Goal: Transaction & Acquisition: Purchase product/service

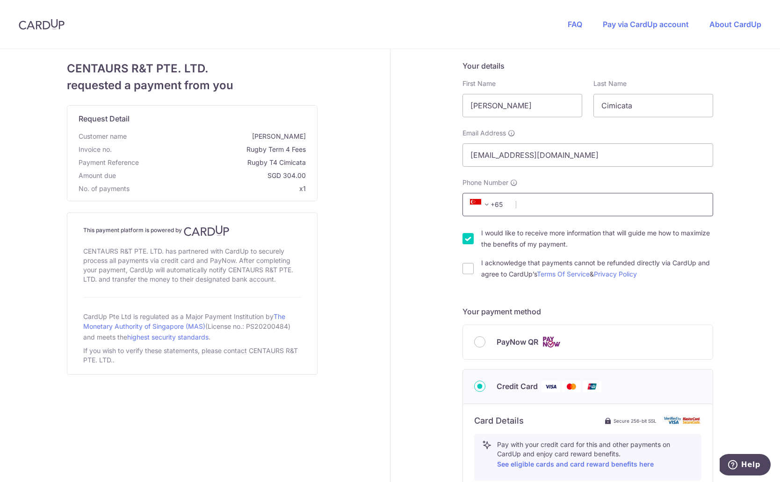
click at [558, 204] on input "Phone Number" at bounding box center [587, 204] width 251 height 23
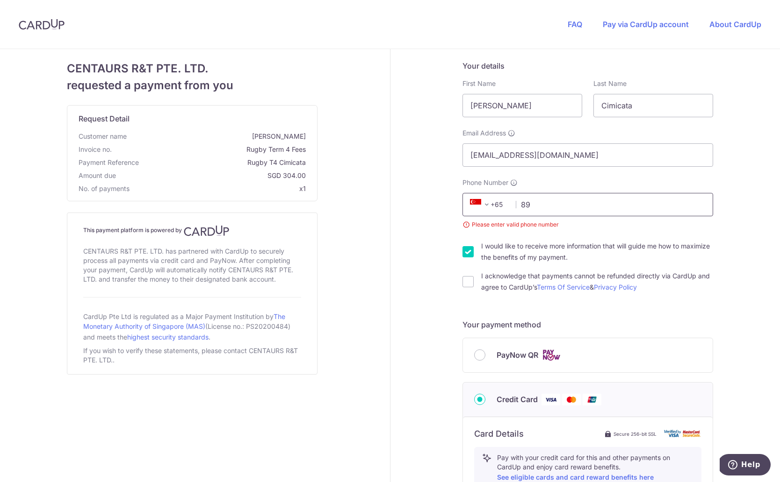
type input "89"
click at [481, 204] on span at bounding box center [486, 204] width 11 height 11
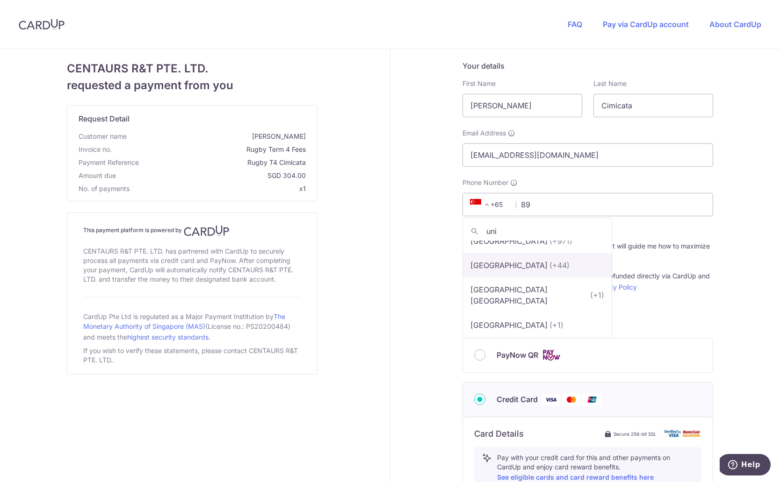
scroll to position [15, 0]
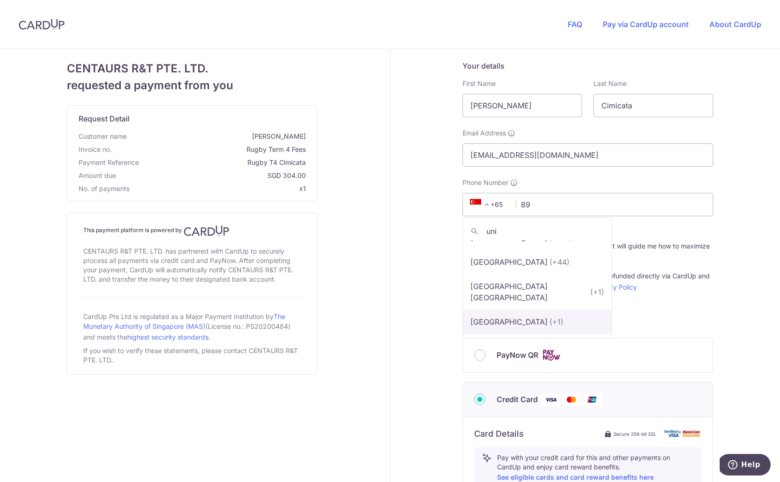
type input "uni"
select select "233"
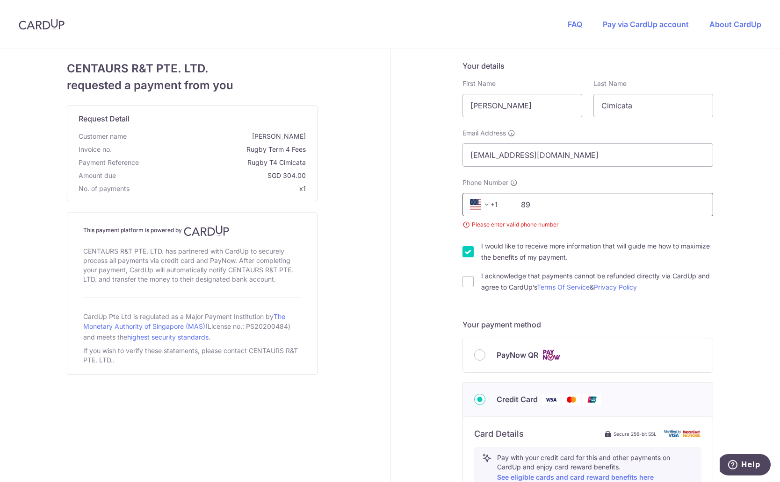
click at [524, 202] on input "89" at bounding box center [587, 204] width 251 height 23
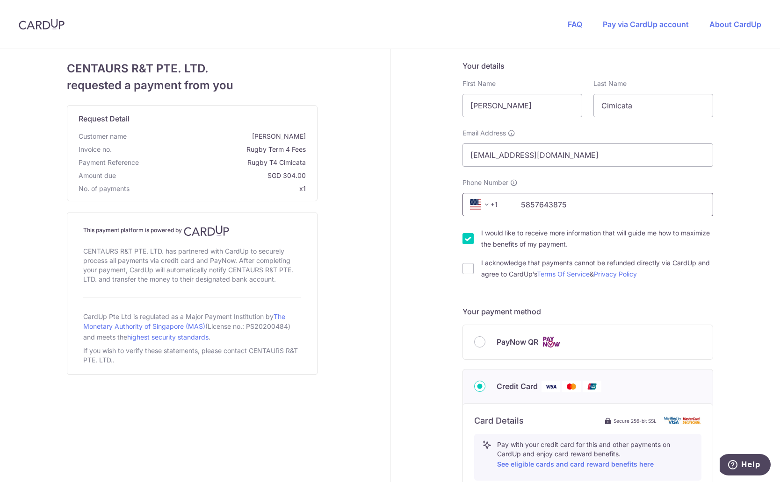
type input "5857643875"
click at [468, 244] on input "I would like to receive more information that will guide me how to maximize the…" at bounding box center [467, 238] width 11 height 11
checkbox input "false"
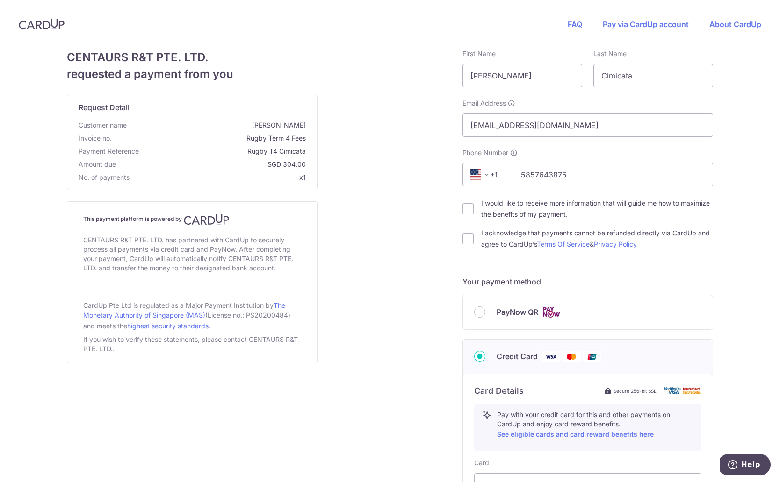
scroll to position [34, 0]
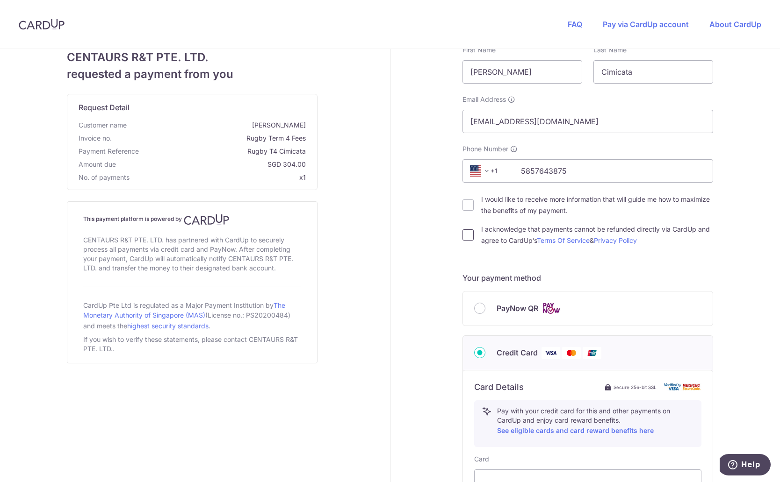
click at [471, 233] on input "I acknowledge that payments cannot be refunded directly via CardUp and agree to…" at bounding box center [467, 235] width 11 height 11
checkbox input "true"
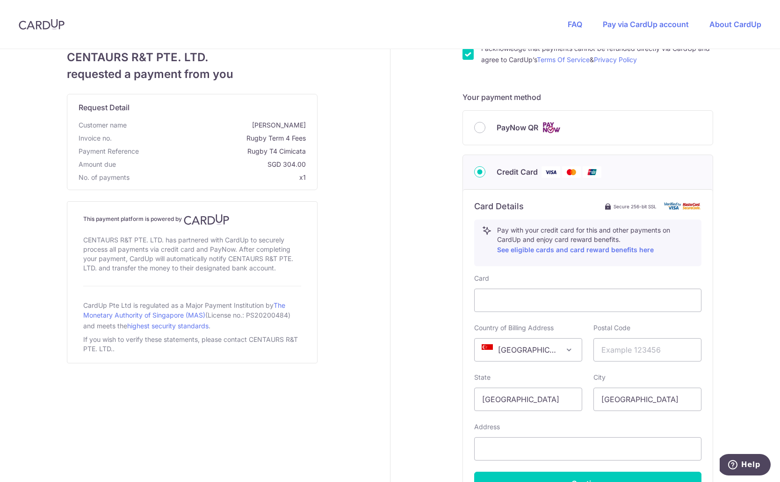
scroll to position [221, 0]
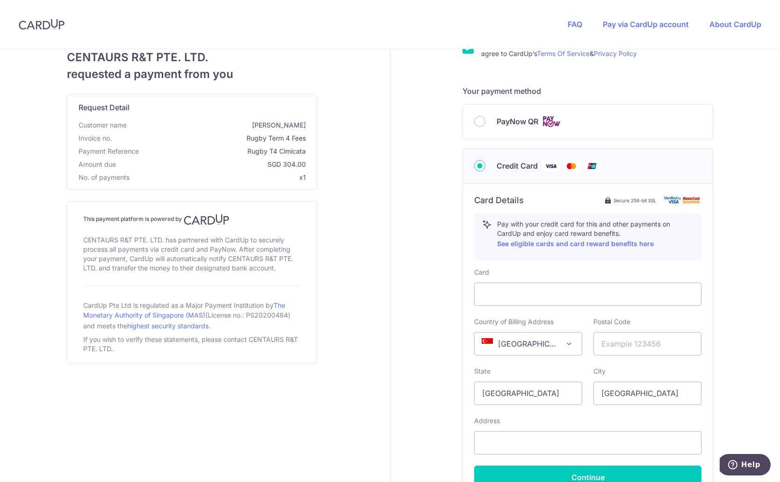
click at [523, 345] on span "[GEOGRAPHIC_DATA]" at bounding box center [527, 344] width 107 height 22
click at [527, 344] on span "[GEOGRAPHIC_DATA]" at bounding box center [527, 344] width 107 height 22
click at [524, 341] on span "[GEOGRAPHIC_DATA]" at bounding box center [527, 344] width 107 height 22
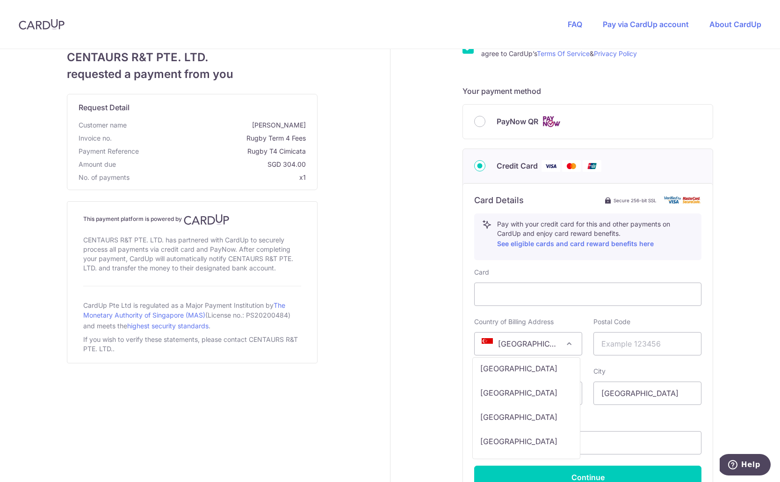
select select "US"
click at [632, 344] on input "text" at bounding box center [647, 343] width 108 height 23
type input "96534"
click at [491, 395] on input "[GEOGRAPHIC_DATA]" at bounding box center [528, 393] width 108 height 23
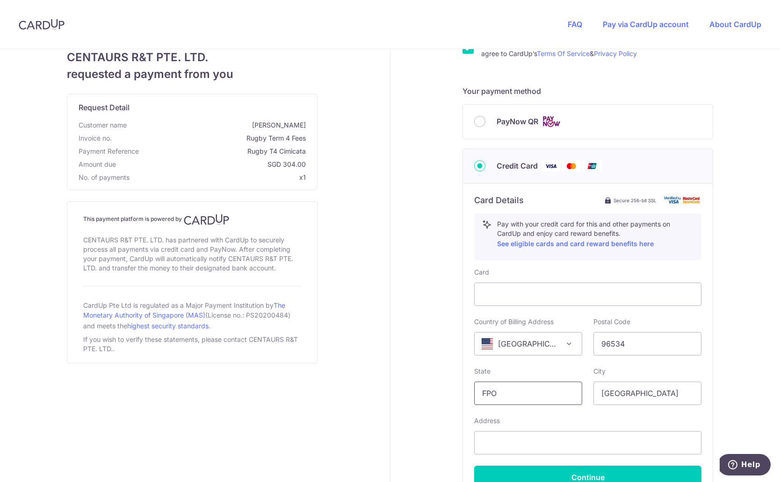
type input "FPO"
type input "AP"
type input "[STREET_ADDRESS]"
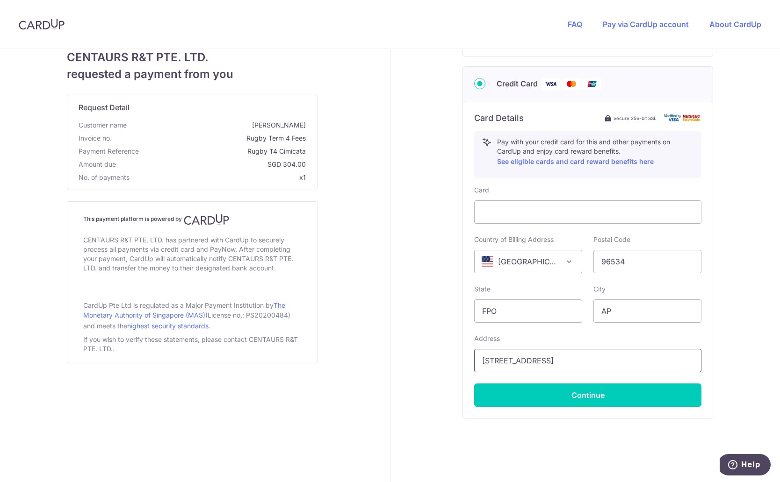
scroll to position [319, 0]
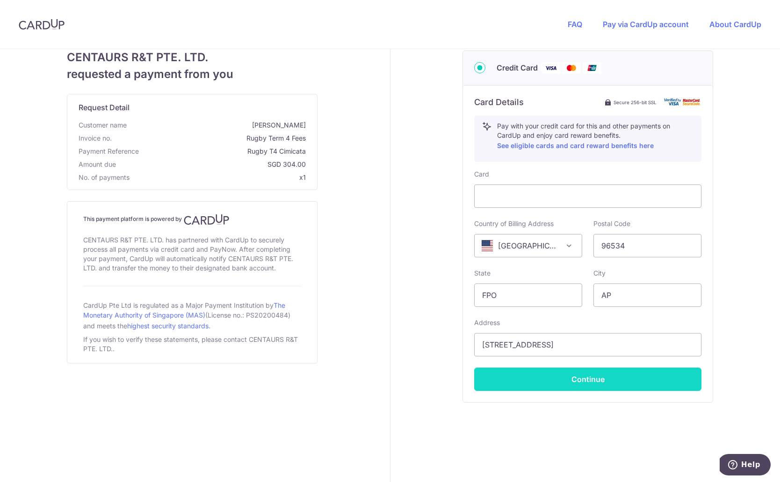
click at [578, 381] on button "Continue" at bounding box center [587, 379] width 227 height 23
click at [587, 382] on button "Continue" at bounding box center [587, 379] width 227 height 23
type input "**** 6576"
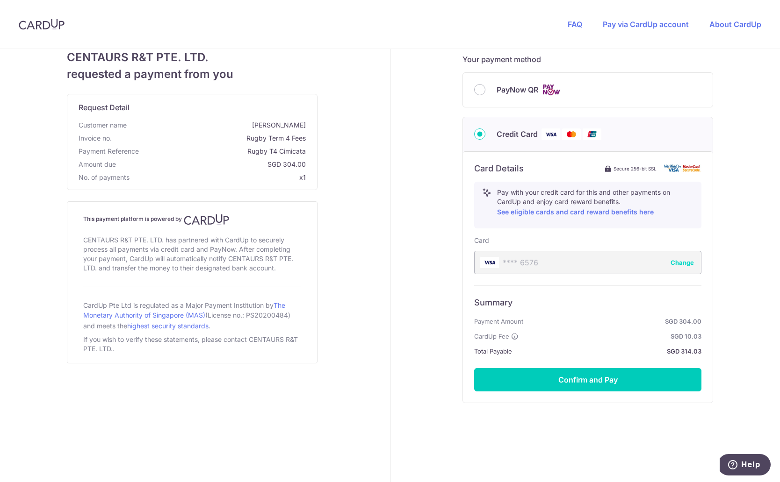
scroll to position [253, 0]
click at [597, 377] on button "Confirm and Pay" at bounding box center [587, 379] width 227 height 23
